Goal: Task Accomplishment & Management: Manage account settings

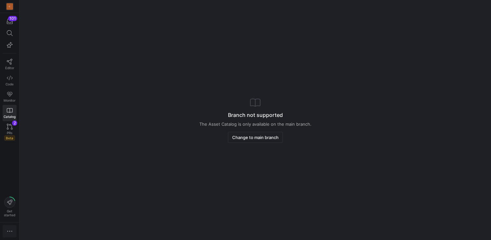
click at [7, 231] on icon "button" at bounding box center [9, 231] width 5 height 1
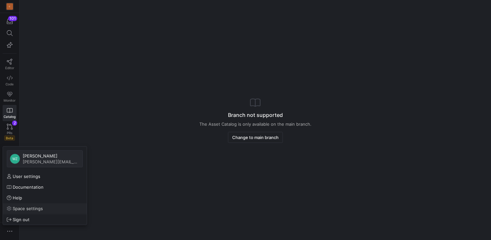
click at [27, 210] on span "Space settings" at bounding box center [28, 208] width 30 height 5
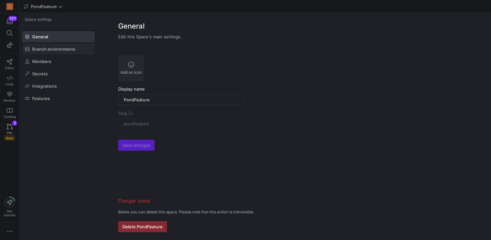
click at [63, 48] on span "Branch environments" at bounding box center [53, 48] width 43 height 5
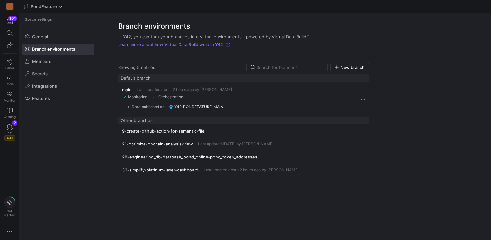
click at [175, 171] on span "33-simplify-platinum-layer-dashboard" at bounding box center [160, 169] width 76 height 5
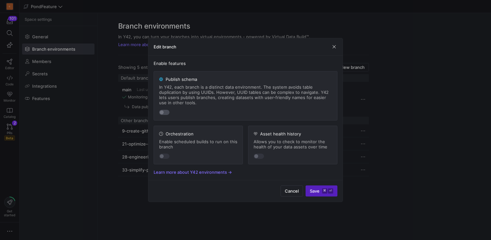
click at [167, 110] on div "button" at bounding box center [164, 112] width 10 height 5
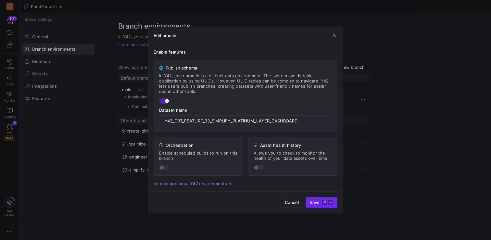
click at [326, 206] on span "submit" at bounding box center [321, 202] width 31 height 10
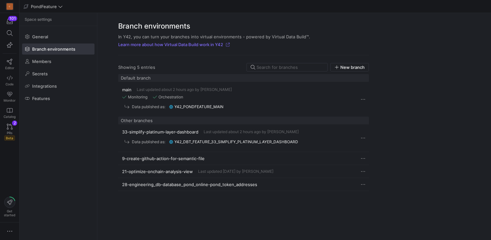
click at [448, 160] on y42-org-space-settings-branch-environments "Branch environments In Y42, you can turn your branches into virtual environment…" at bounding box center [295, 126] width 394 height 227
